Goal: Task Accomplishment & Management: Use online tool/utility

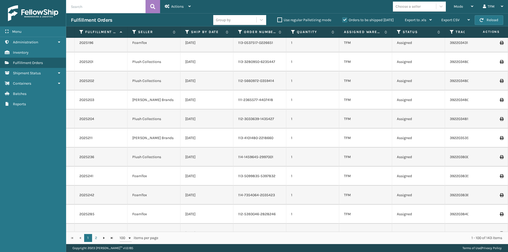
scroll to position [1376, 0]
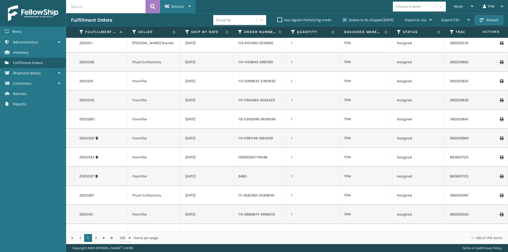
click at [188, 8] on div "Actions" at bounding box center [178, 6] width 26 height 13
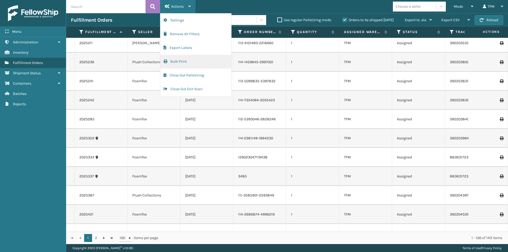
click at [193, 60] on button "Bulk Print" at bounding box center [195, 62] width 71 height 14
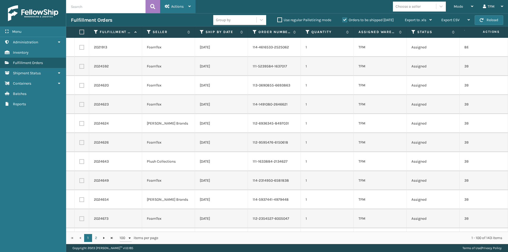
click at [183, 4] on span "Actions" at bounding box center [177, 6] width 12 height 4
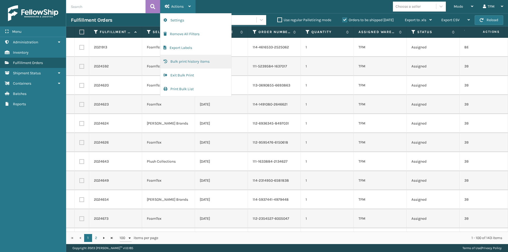
click at [193, 61] on button "Bulk print history items" at bounding box center [195, 62] width 71 height 14
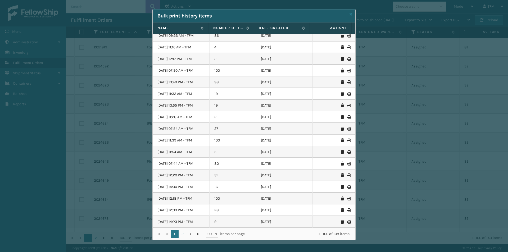
scroll to position [5, 0]
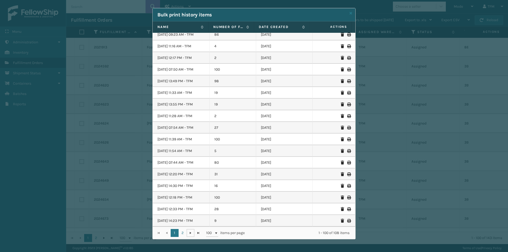
click at [189, 233] on span "Go to the next page" at bounding box center [190, 233] width 4 height 4
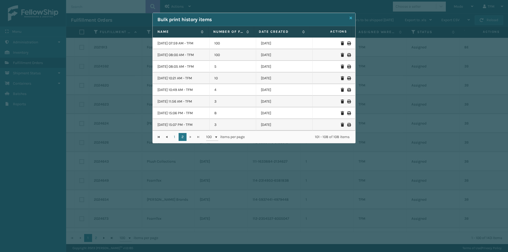
click at [350, 17] on icon at bounding box center [351, 18] width 3 height 4
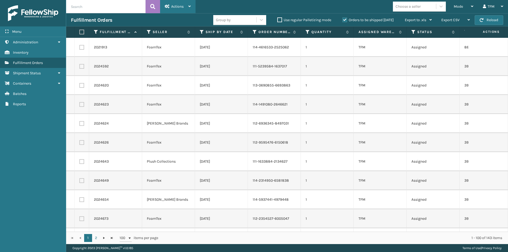
click at [191, 6] on icon at bounding box center [189, 6] width 2 height 4
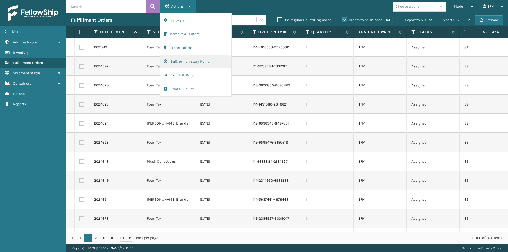
click at [200, 63] on button "Bulk print history items" at bounding box center [195, 62] width 71 height 14
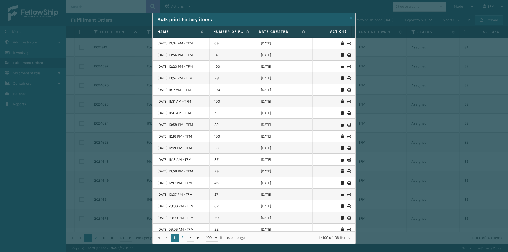
click at [188, 237] on span "Go to the next page" at bounding box center [190, 238] width 4 height 4
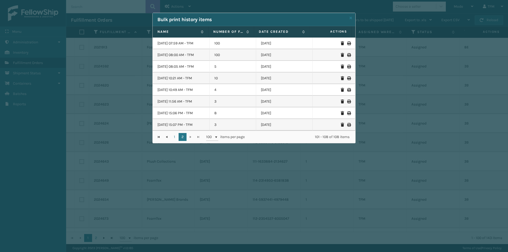
click at [347, 91] on icon at bounding box center [348, 90] width 3 height 4
click at [347, 78] on icon at bounding box center [348, 78] width 3 height 4
click at [347, 66] on icon at bounding box center [348, 67] width 3 height 4
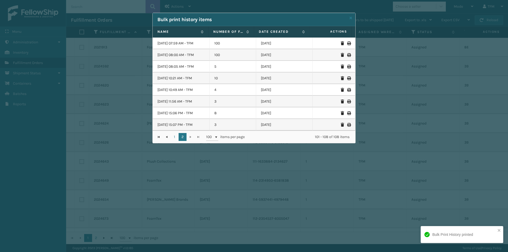
click at [347, 56] on icon at bounding box center [348, 55] width 3 height 4
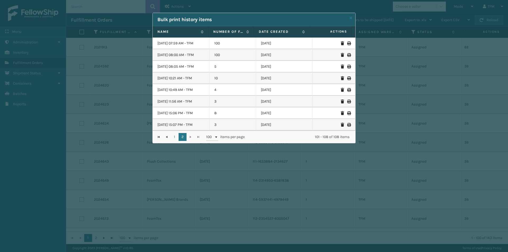
click at [347, 44] on icon at bounding box center [348, 44] width 3 height 4
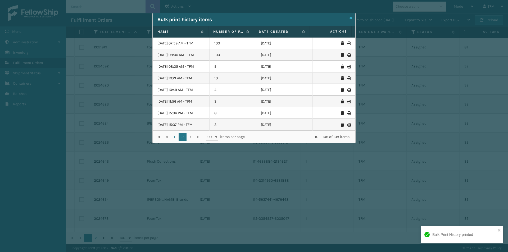
click at [351, 19] on icon at bounding box center [351, 18] width 3 height 4
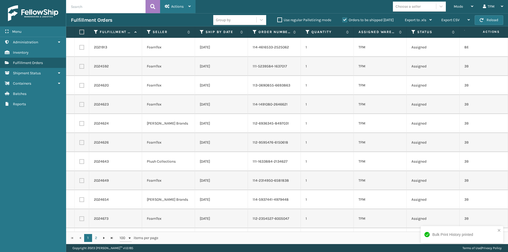
click at [182, 6] on span "Actions" at bounding box center [177, 6] width 12 height 4
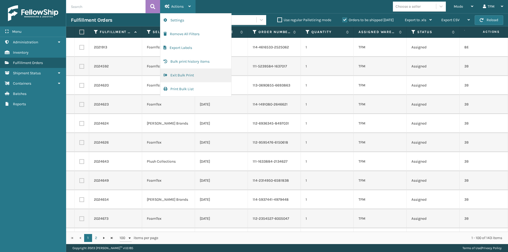
click at [191, 75] on button "Exit Bulk Print" at bounding box center [195, 76] width 71 height 14
